Goal: Navigation & Orientation: Find specific page/section

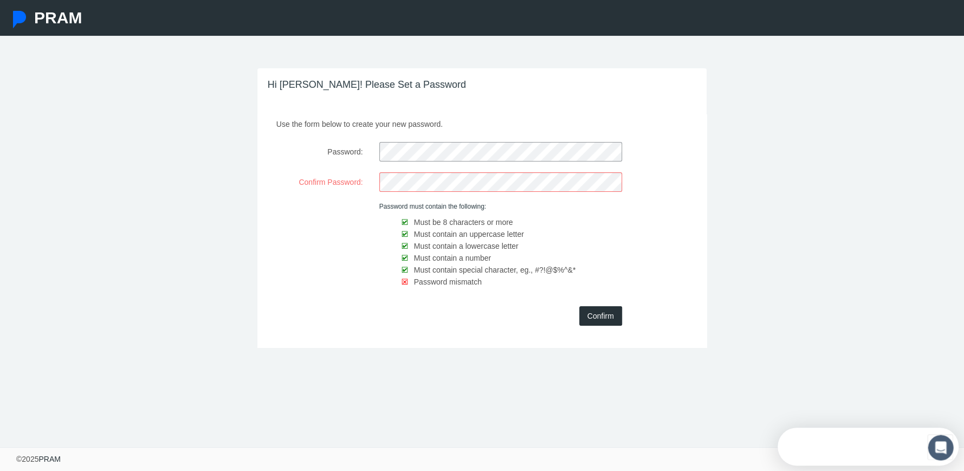
click at [358, 152] on div "Password:" at bounding box center [482, 151] width 444 height 19
click at [349, 295] on div "Use the form below to create your new password. Password: Confirm Password: Pas…" at bounding box center [482, 230] width 450 height 233
click at [600, 314] on input "Confirm" at bounding box center [600, 315] width 43 height 19
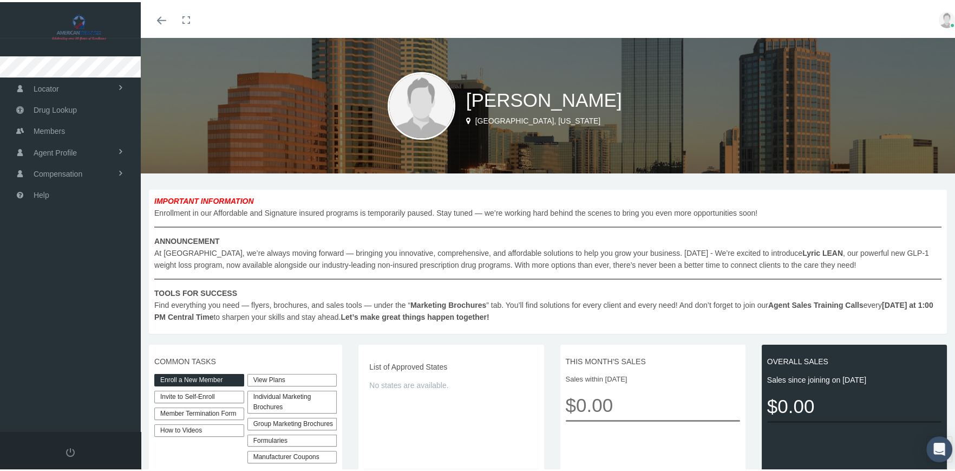
click at [186, 15] on link "Toggle fullscreen" at bounding box center [186, 18] width 24 height 36
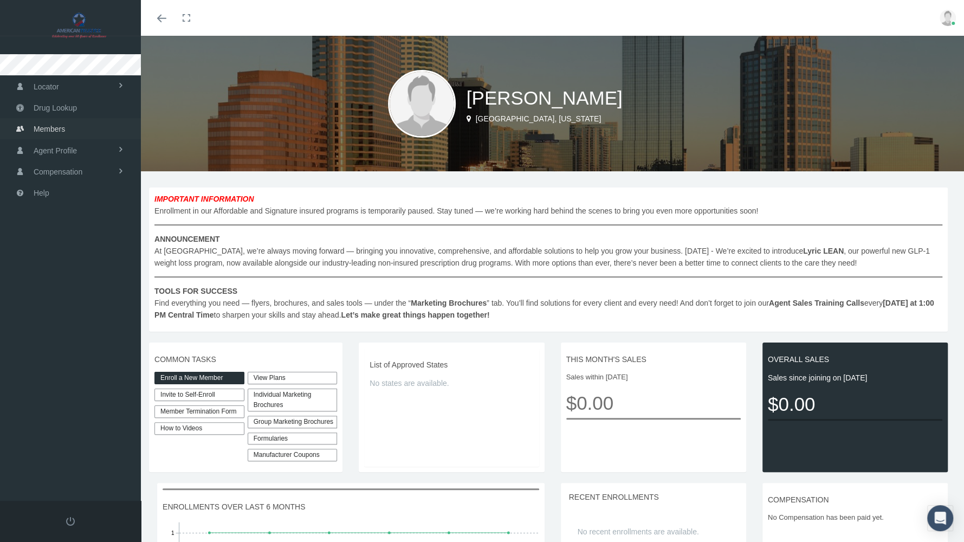
click at [60, 125] on span "Members" at bounding box center [49, 129] width 31 height 21
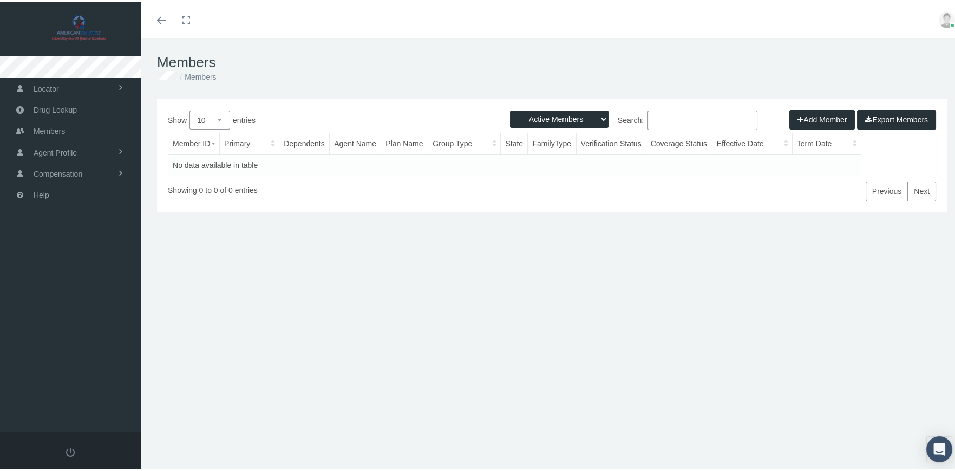
scroll to position [24, 0]
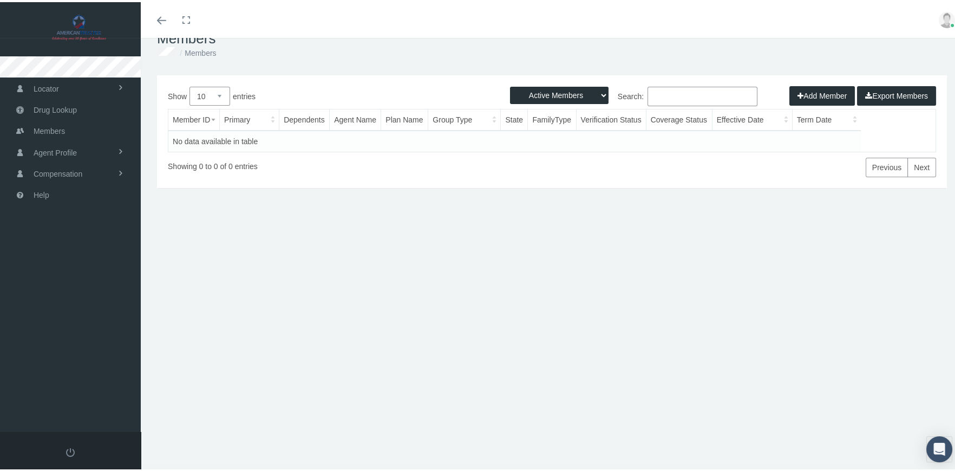
click at [76, 21] on img at bounding box center [79, 25] width 130 height 27
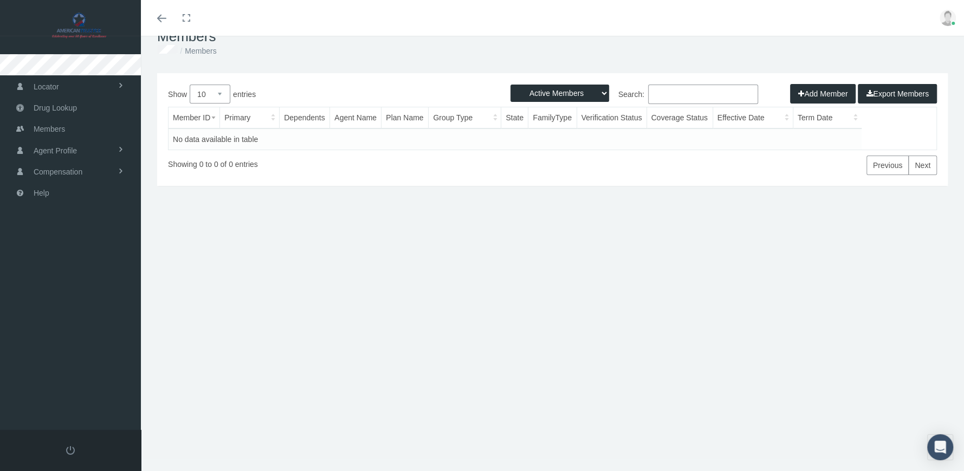
click at [76, 21] on img at bounding box center [79, 25] width 130 height 27
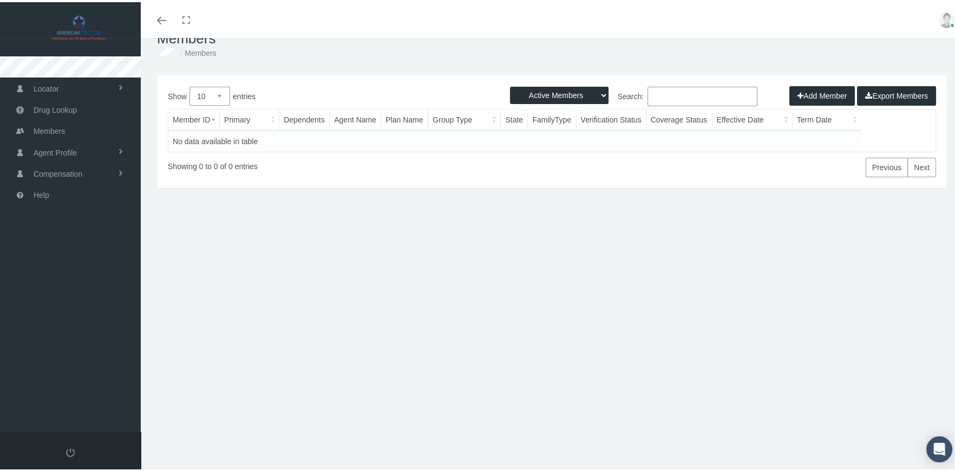
click at [802, 93] on div "Add Member Export Members" at bounding box center [863, 93] width 147 height 19
click at [914, 167] on link "Next" at bounding box center [922, 164] width 29 height 19
click at [799, 94] on div "Add Member Export Members" at bounding box center [863, 93] width 147 height 19
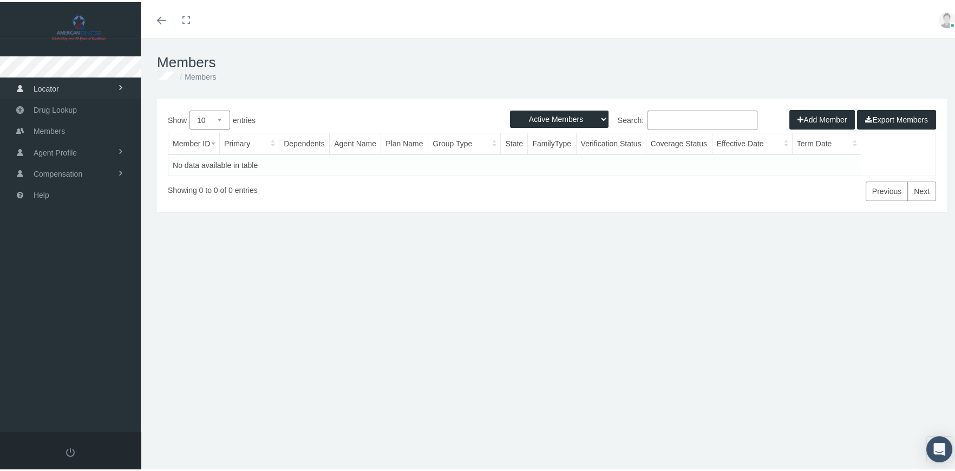
click at [55, 86] on span "Locator" at bounding box center [46, 86] width 25 height 21
click at [61, 125] on span "Cannabis Provider" at bounding box center [62, 128] width 62 height 18
